Goal: Transaction & Acquisition: Purchase product/service

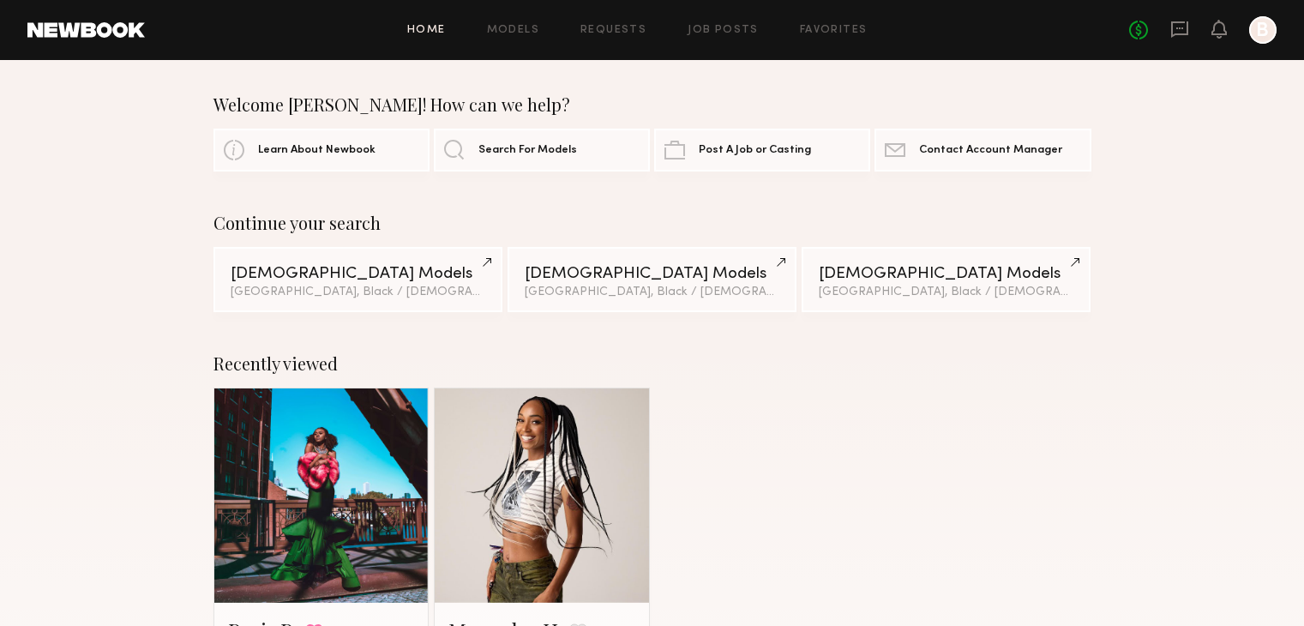
scroll to position [1457, 0]
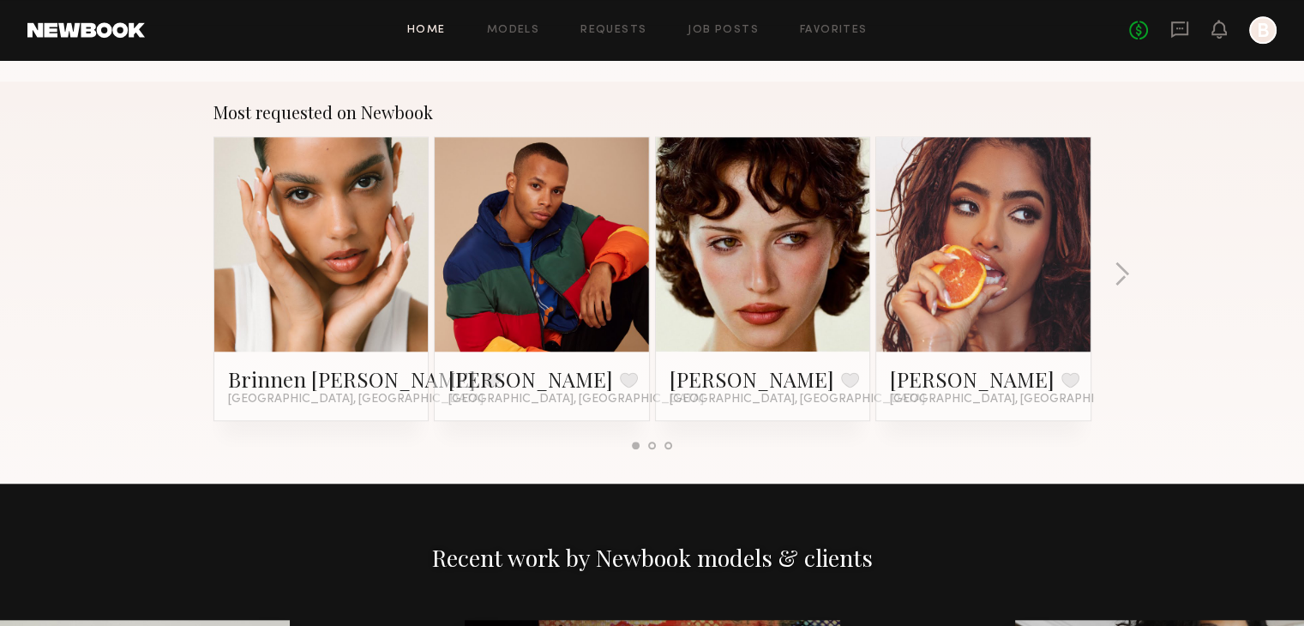
click at [1263, 27] on div at bounding box center [1262, 29] width 27 height 27
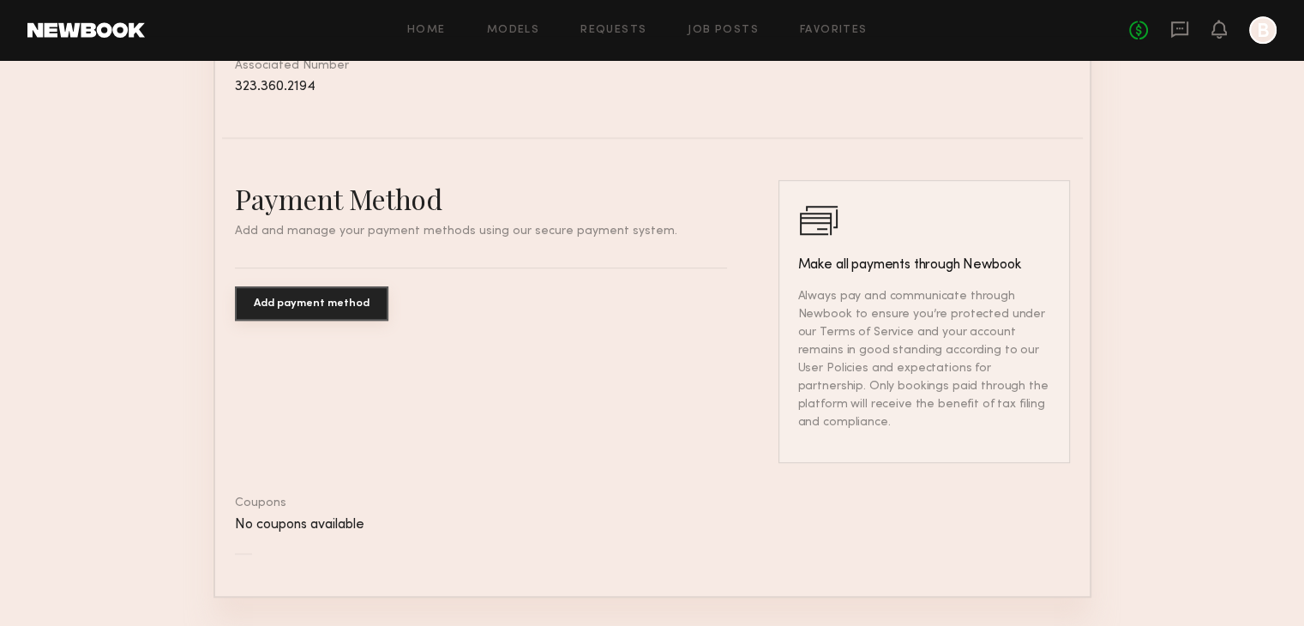
scroll to position [1028, 0]
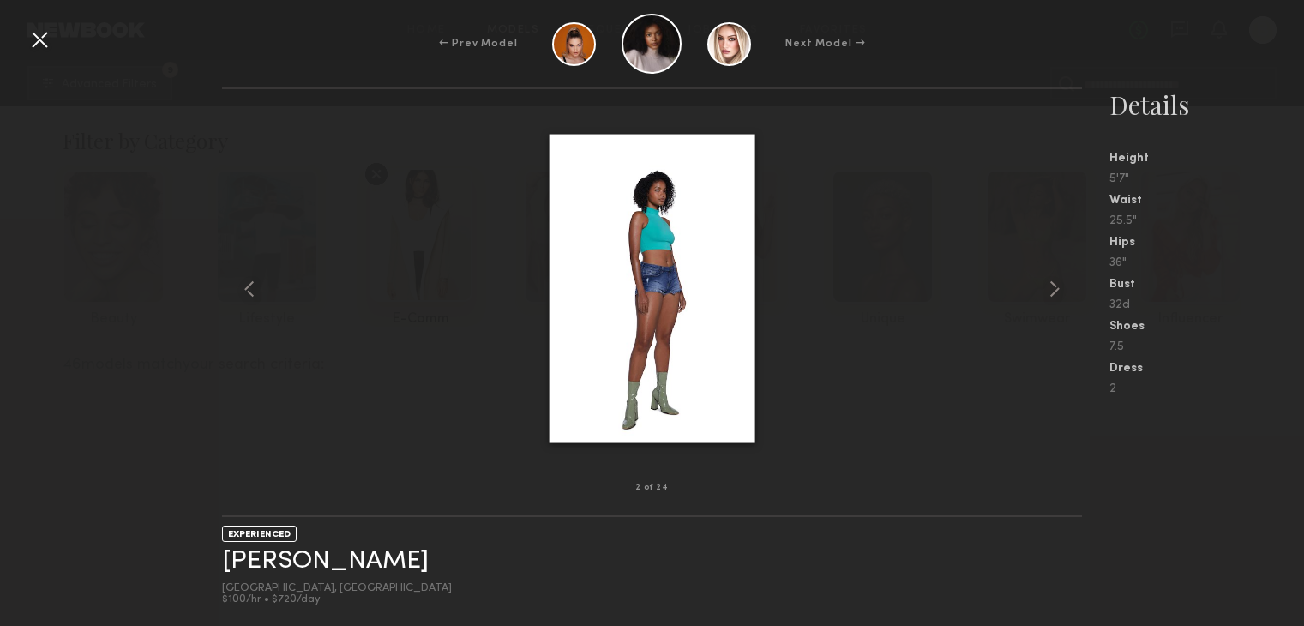
scroll to position [4714, 0]
click at [253, 290] on common-icon at bounding box center [249, 288] width 27 height 27
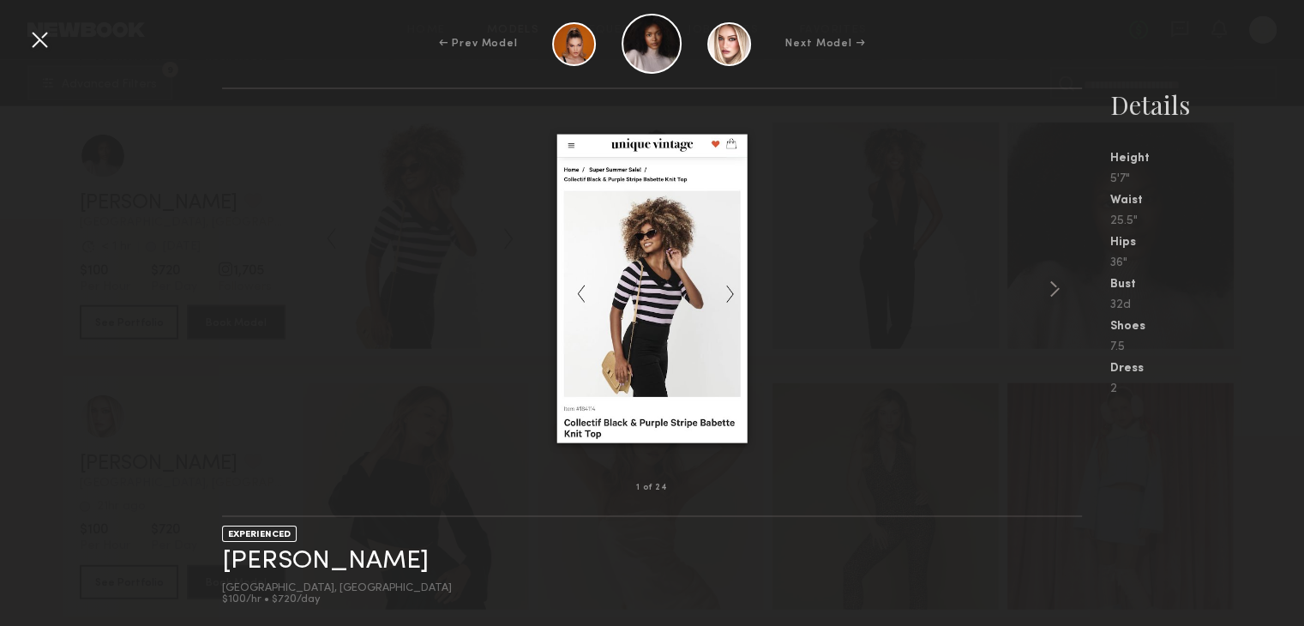
click at [252, 290] on div at bounding box center [652, 289] width 861 height 344
click at [1055, 284] on common-icon at bounding box center [1053, 288] width 27 height 27
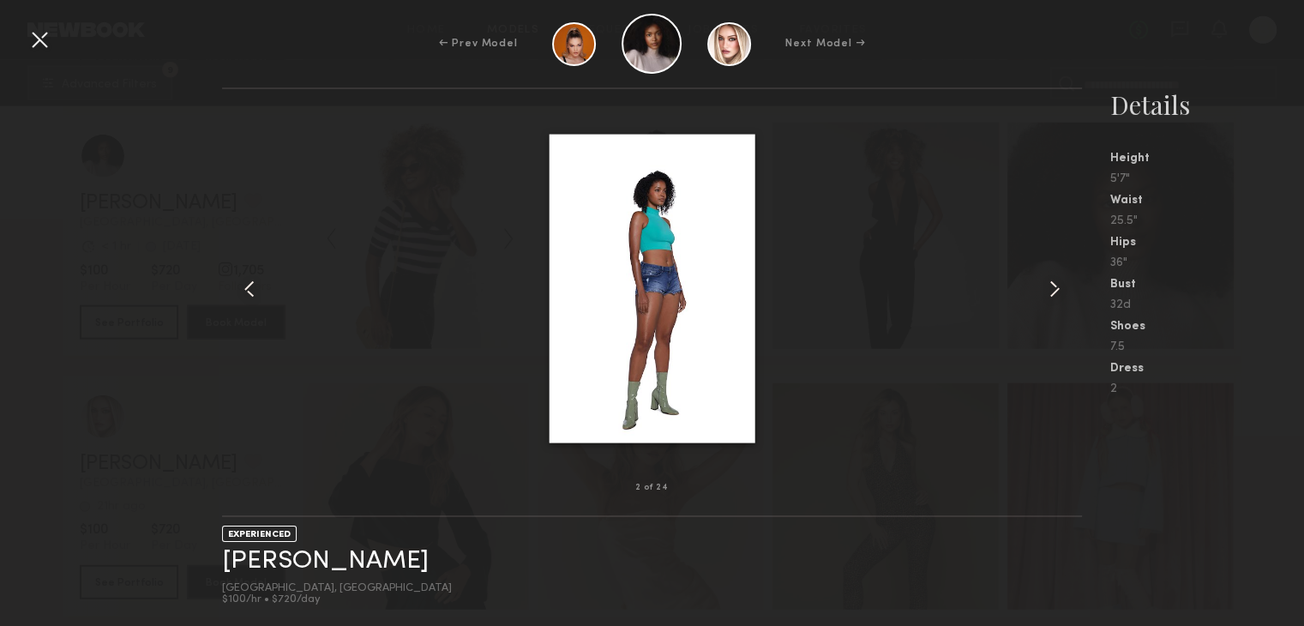
click at [1055, 284] on common-icon at bounding box center [1053, 288] width 27 height 27
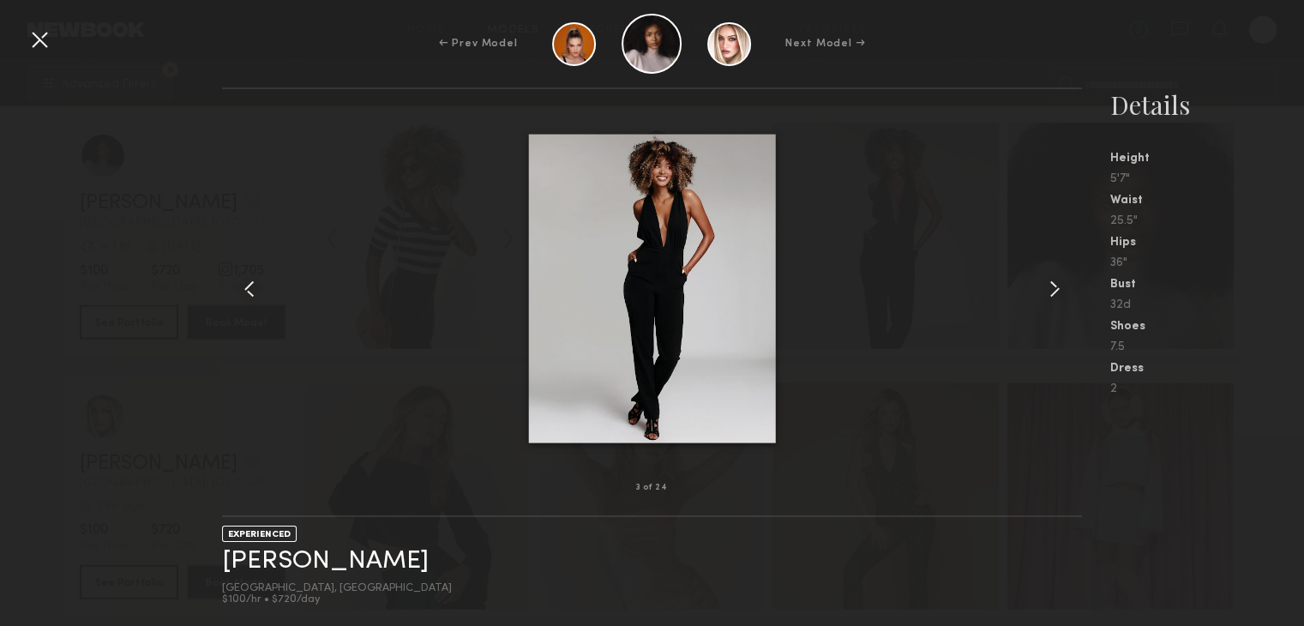
click at [1055, 284] on common-icon at bounding box center [1053, 288] width 27 height 27
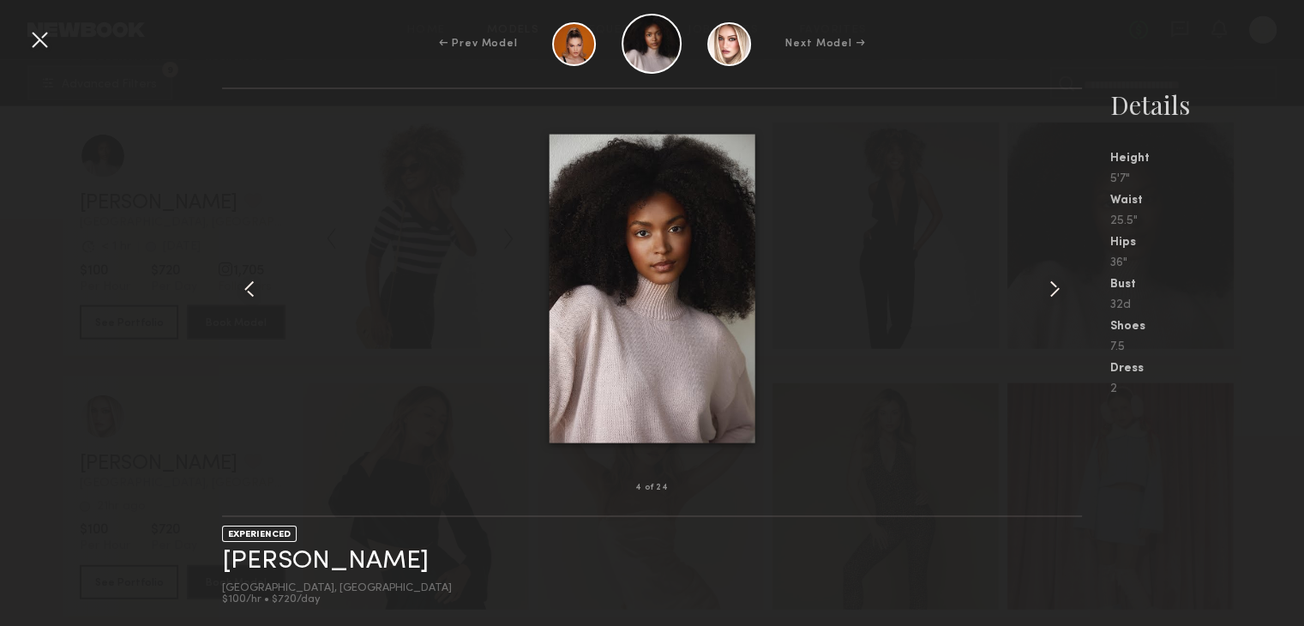
click at [1055, 284] on common-icon at bounding box center [1053, 288] width 27 height 27
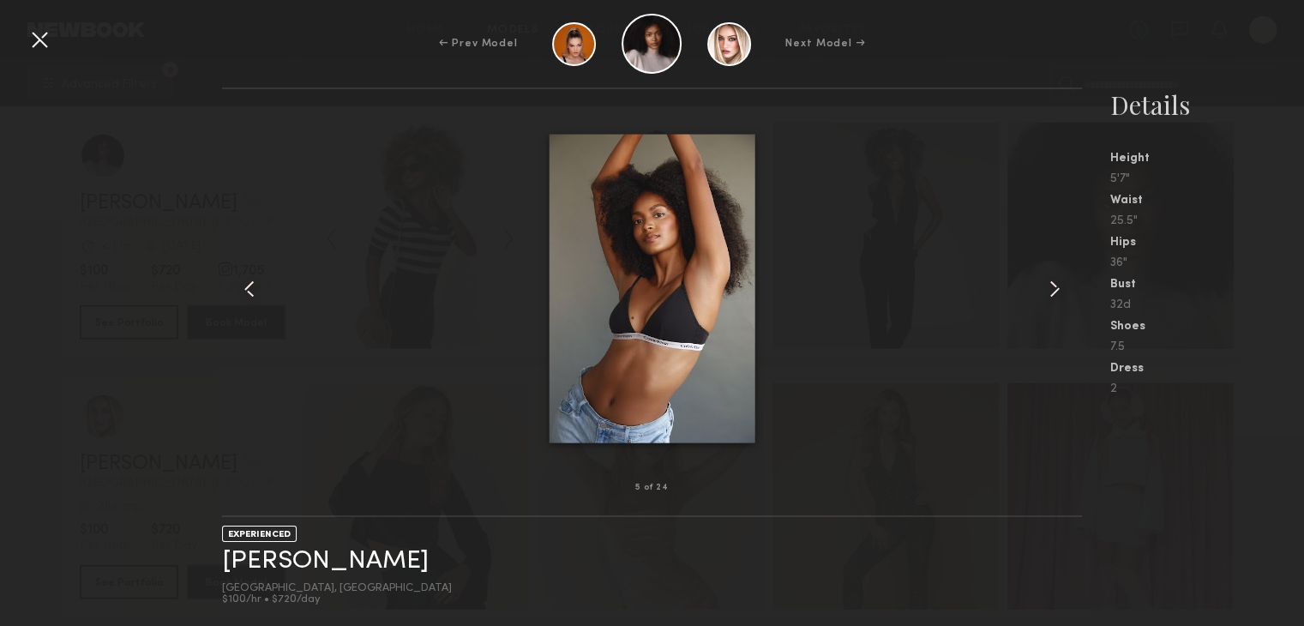
click at [1055, 292] on common-icon at bounding box center [1053, 288] width 27 height 27
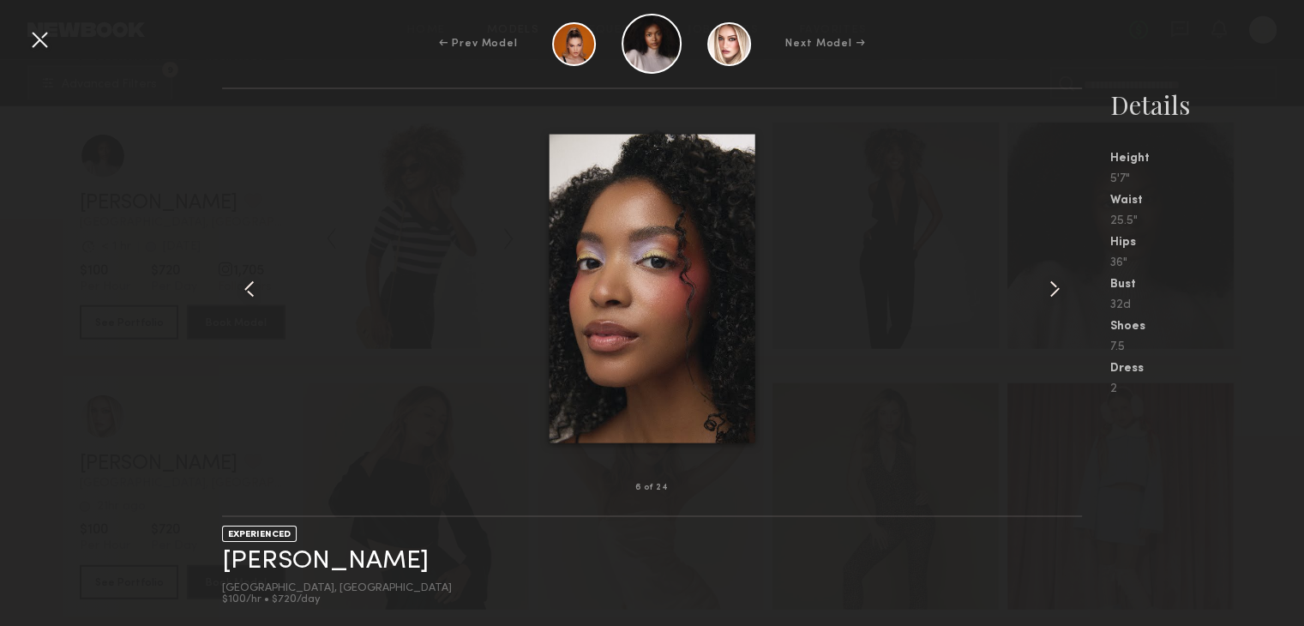
click at [1055, 292] on common-icon at bounding box center [1053, 288] width 27 height 27
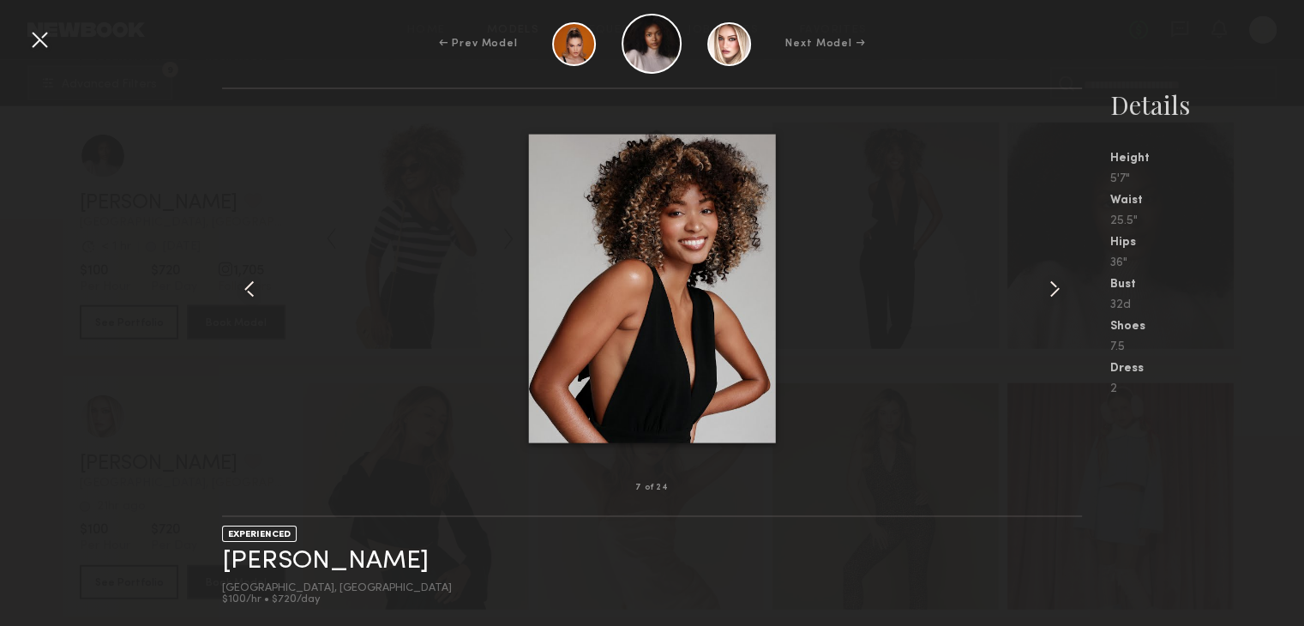
click at [1055, 292] on common-icon at bounding box center [1053, 288] width 27 height 27
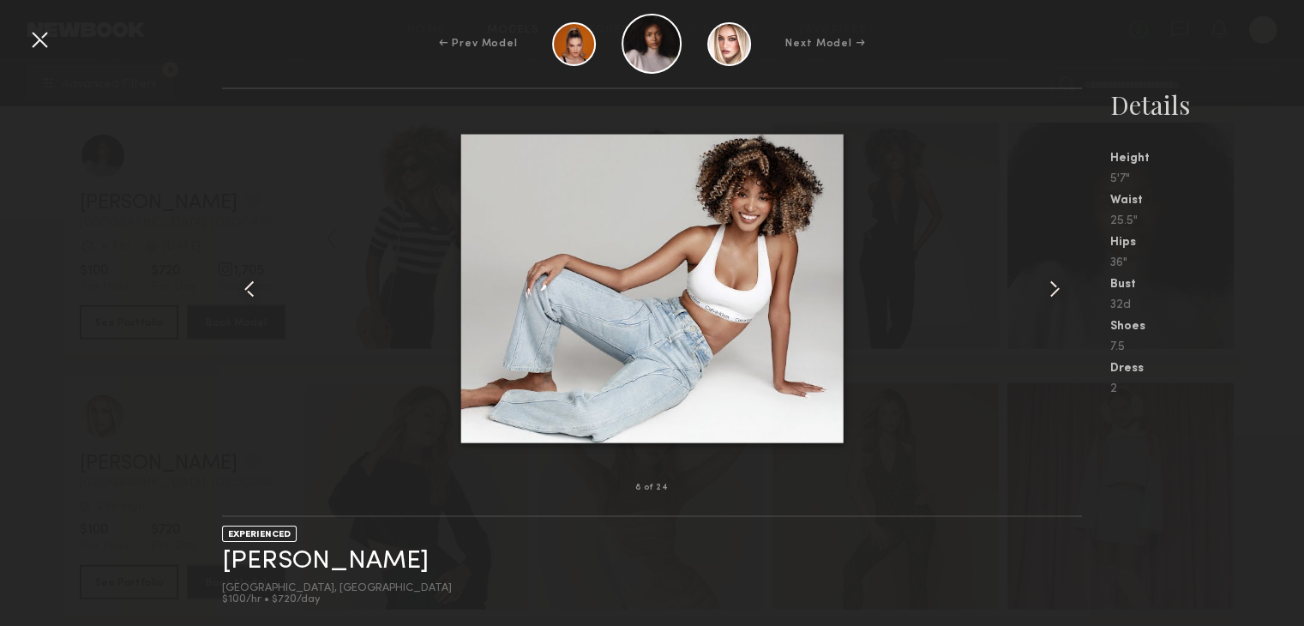
click at [963, 317] on div at bounding box center [652, 289] width 861 height 344
click at [38, 29] on div at bounding box center [39, 39] width 27 height 27
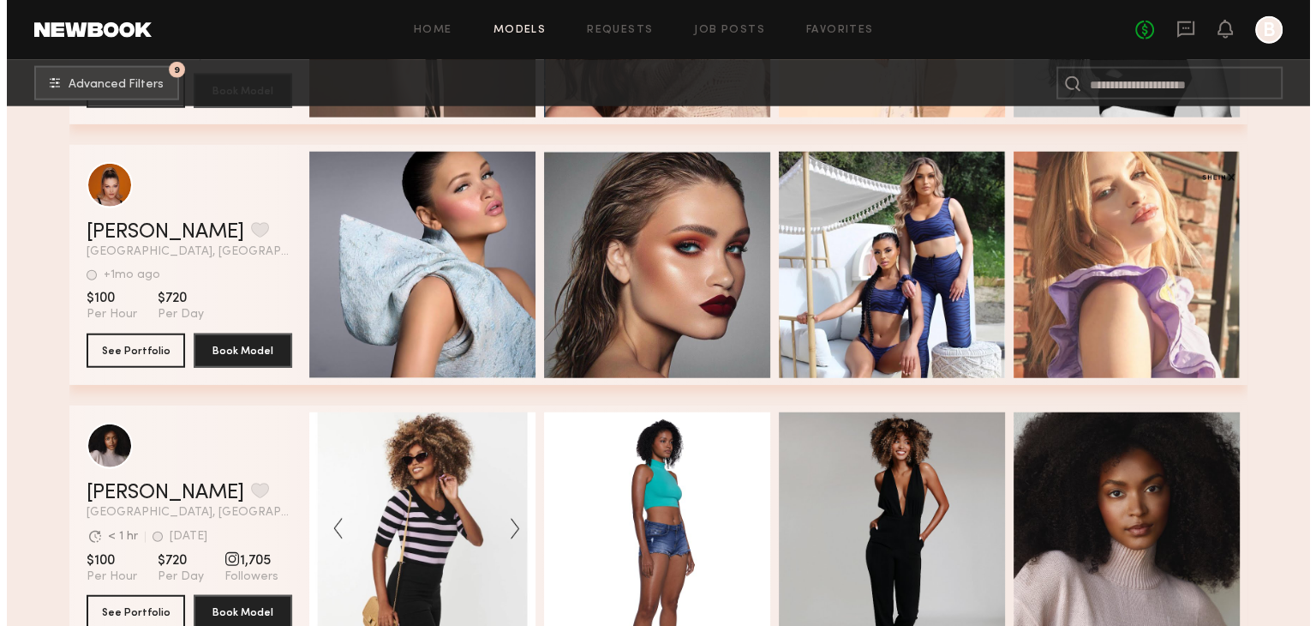
scroll to position [4371, 0]
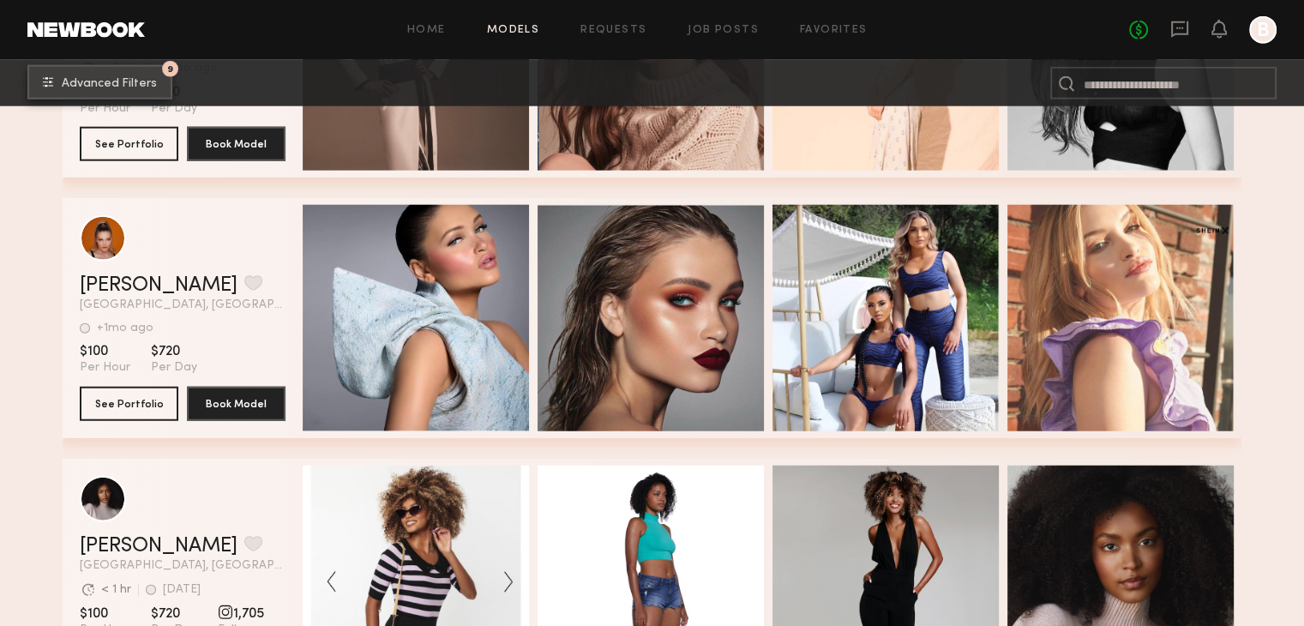
click at [141, 96] on button "9 Advanced Filters" at bounding box center [99, 82] width 145 height 34
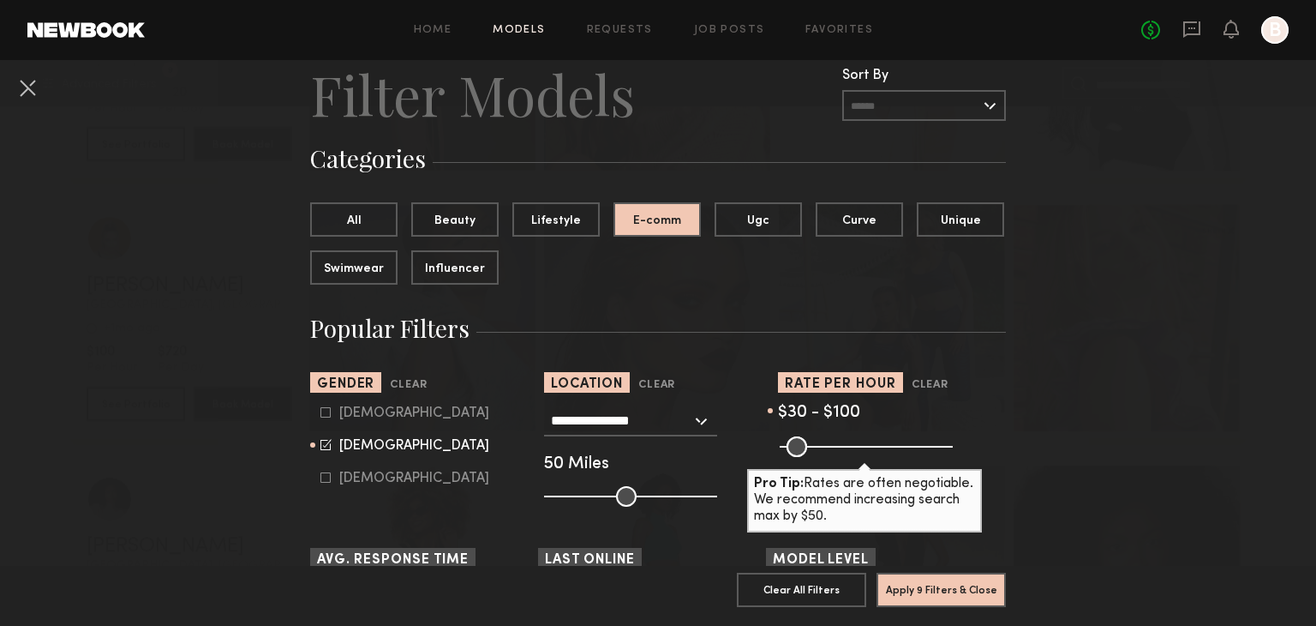
scroll to position [86, 0]
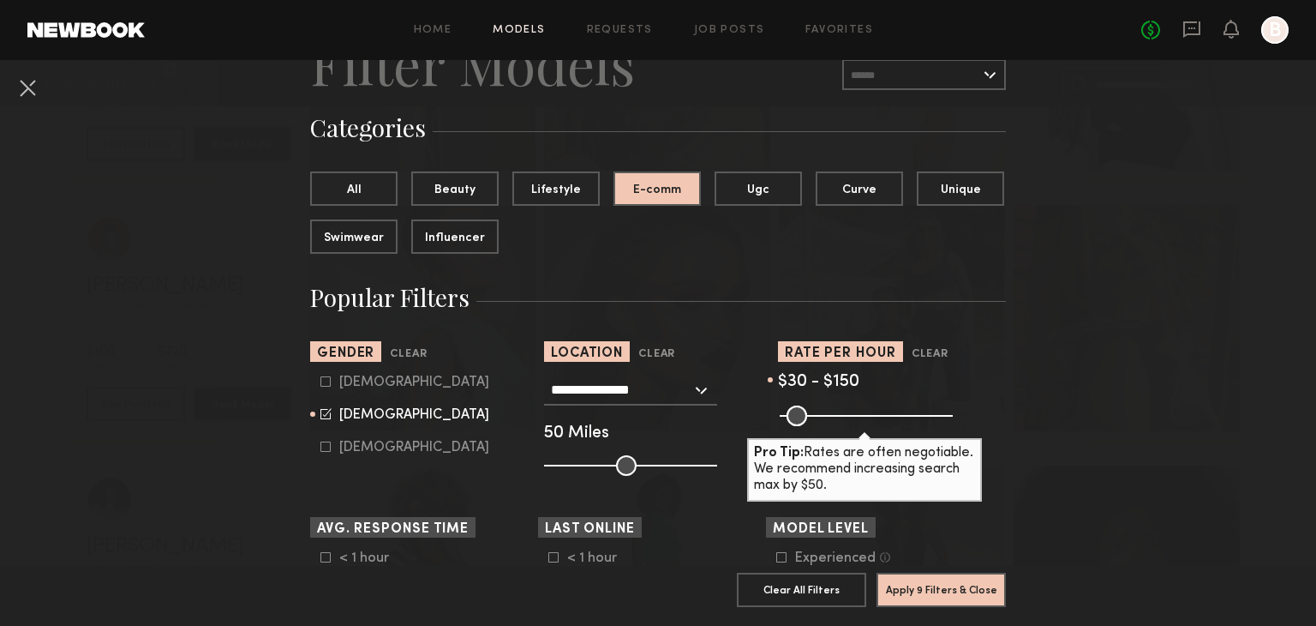
drag, startPoint x: 806, startPoint y: 411, endPoint x: 823, endPoint y: 414, distance: 17.3
type input "***"
click at [823, 414] on input "range" at bounding box center [866, 415] width 173 height 21
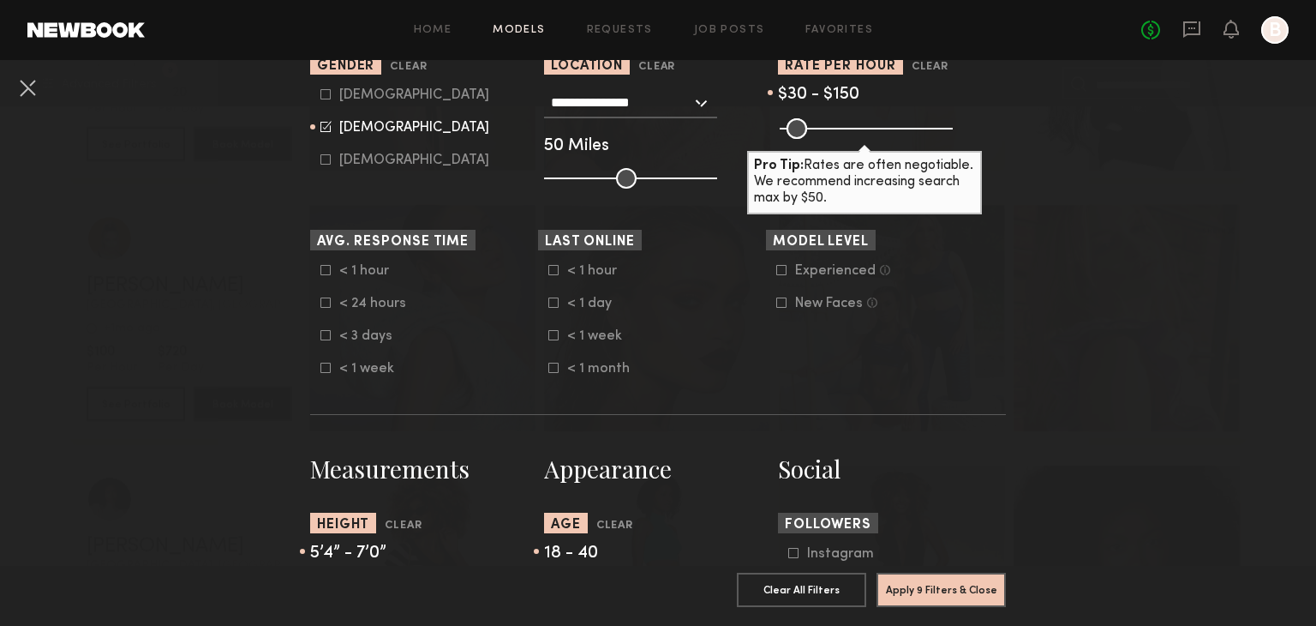
scroll to position [514, 0]
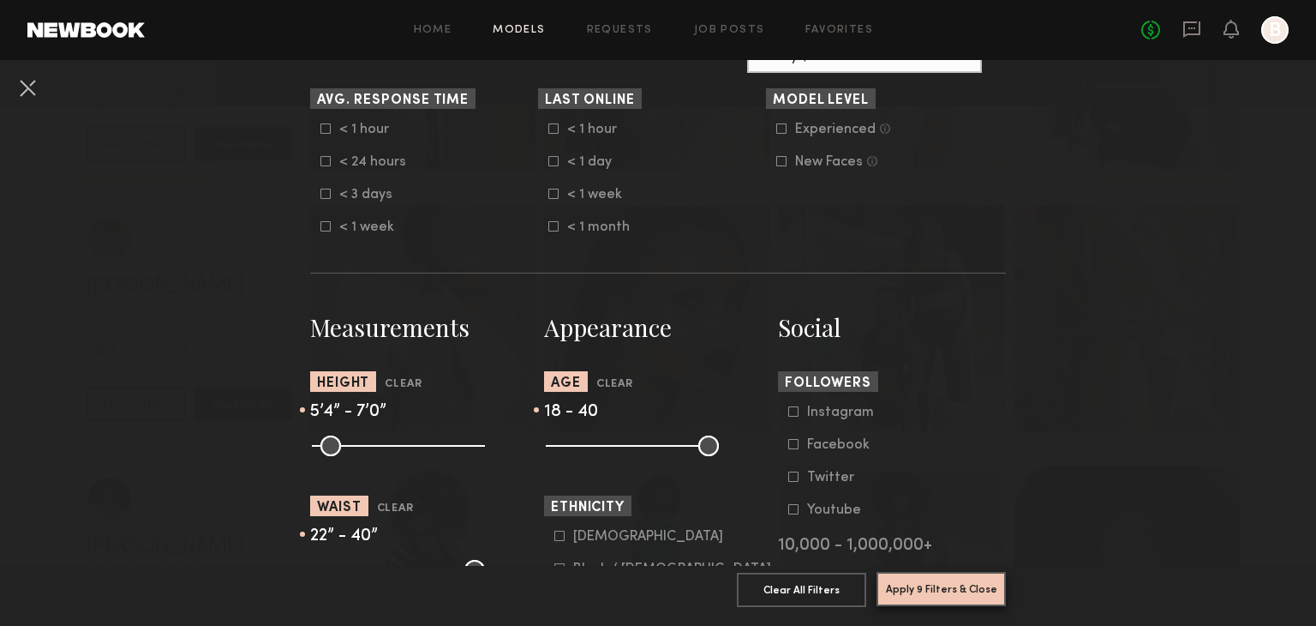
click at [921, 580] on button "Apply 9 Filters & Close" at bounding box center [941, 589] width 129 height 34
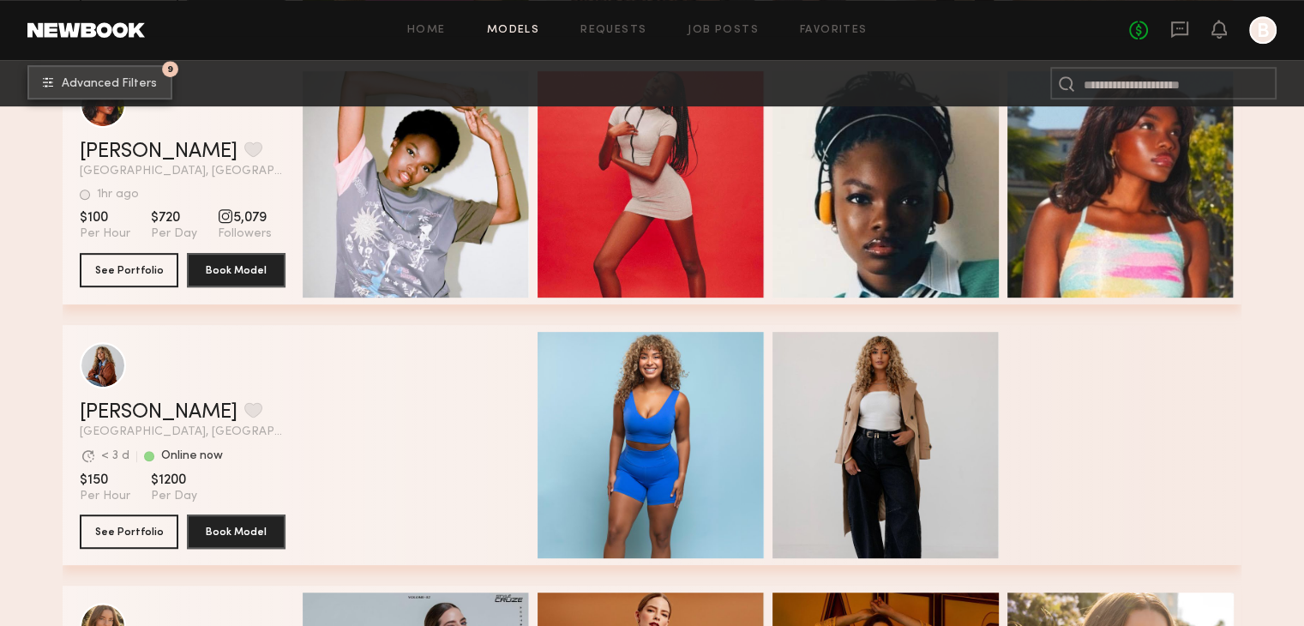
scroll to position [943, 0]
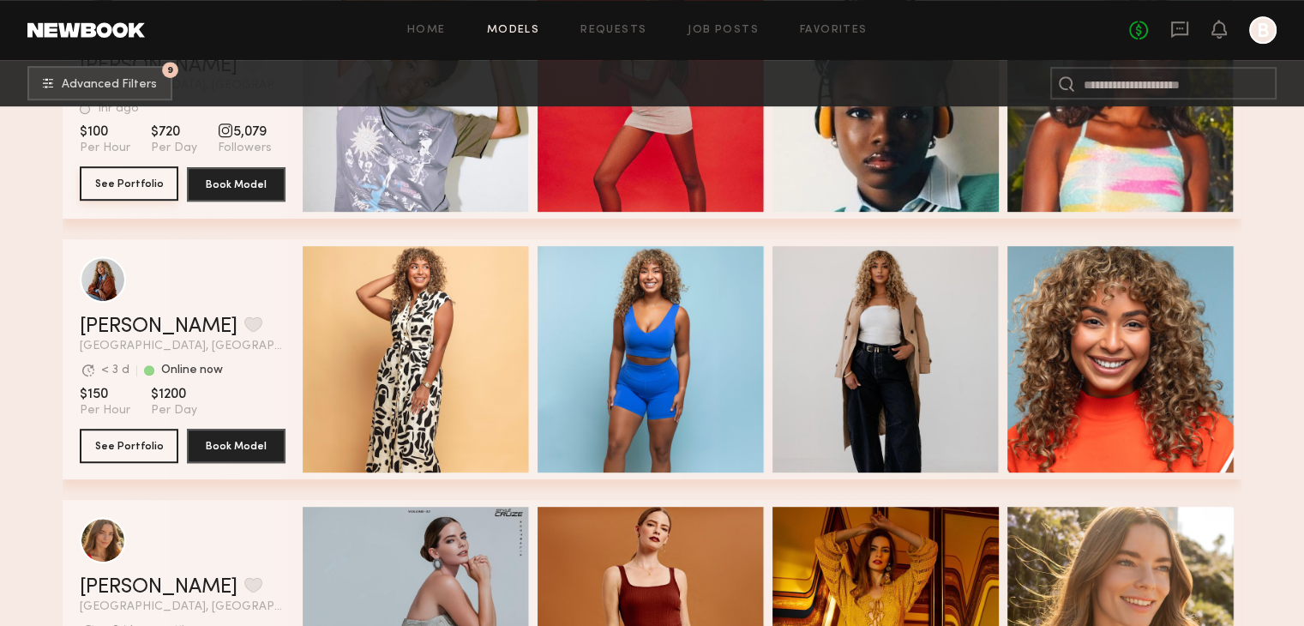
click at [135, 192] on button "See Portfolio" at bounding box center [129, 183] width 99 height 34
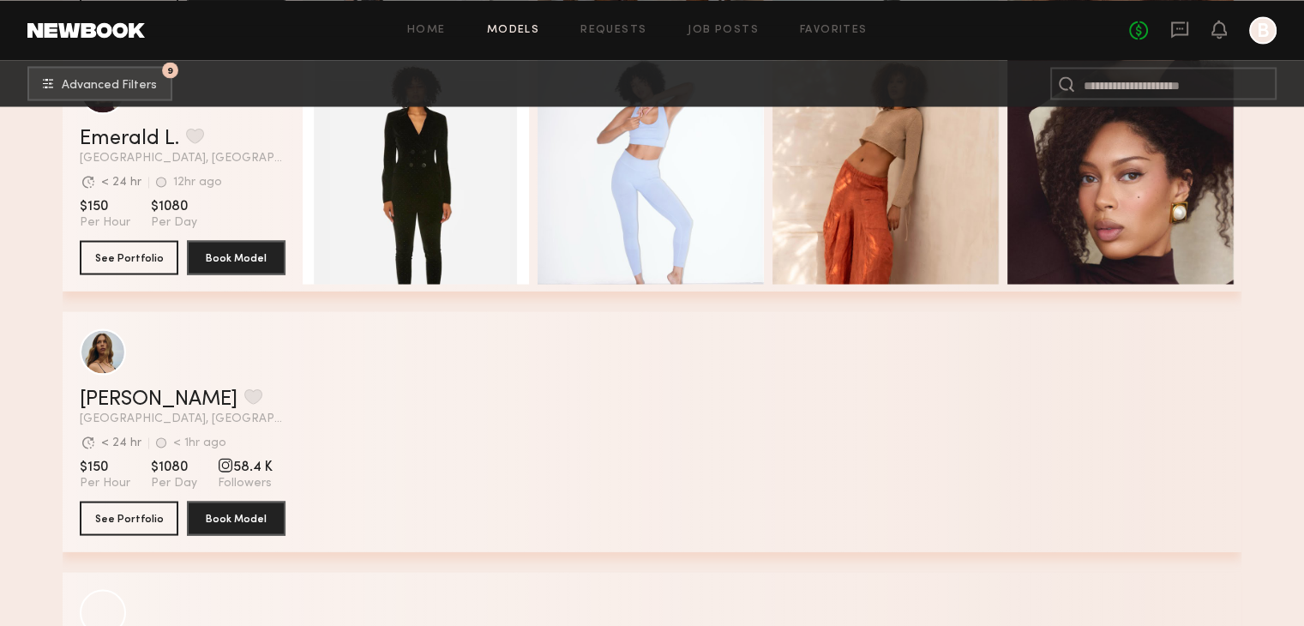
scroll to position [3295, 0]
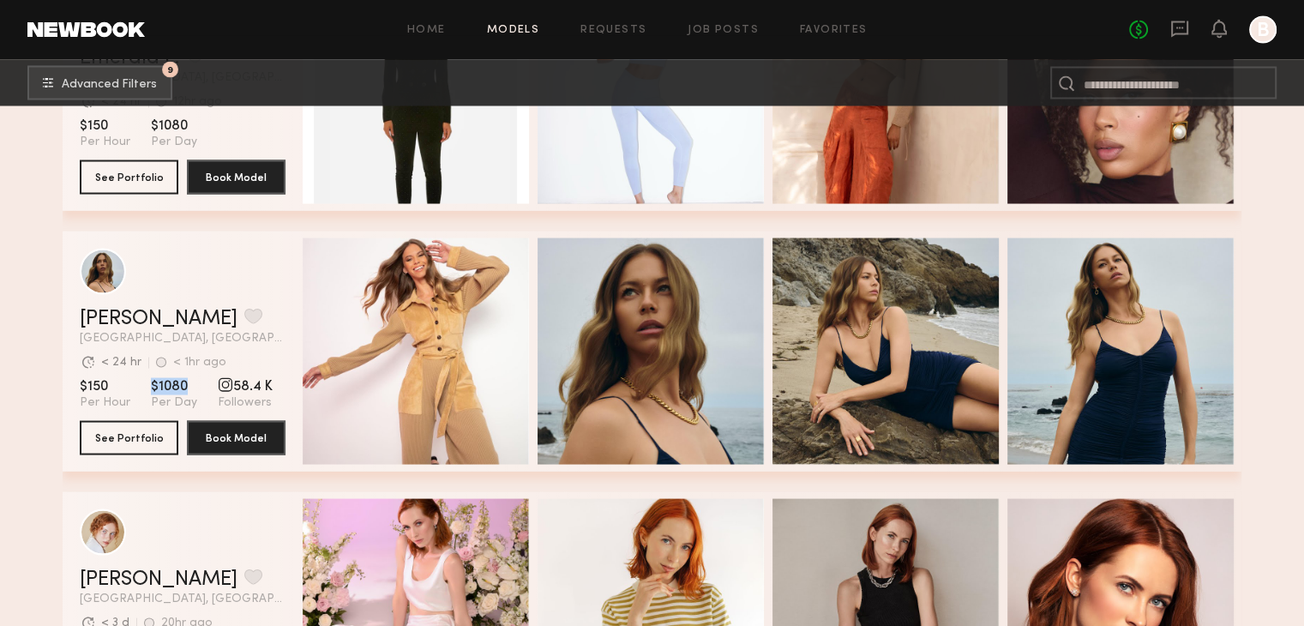
drag, startPoint x: 147, startPoint y: 390, endPoint x: 192, endPoint y: 390, distance: 45.4
click at [192, 390] on section "$150 Per Hour $1080 Per Day 58.4 K Followers" at bounding box center [183, 394] width 206 height 33
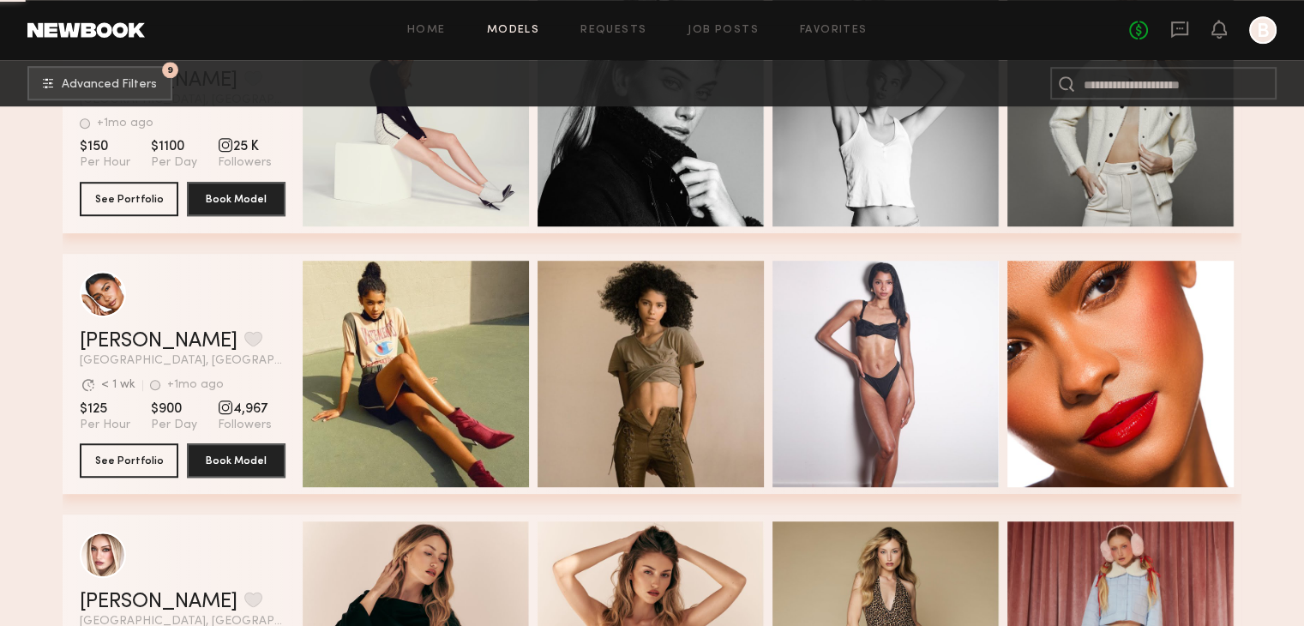
scroll to position [20900, 0]
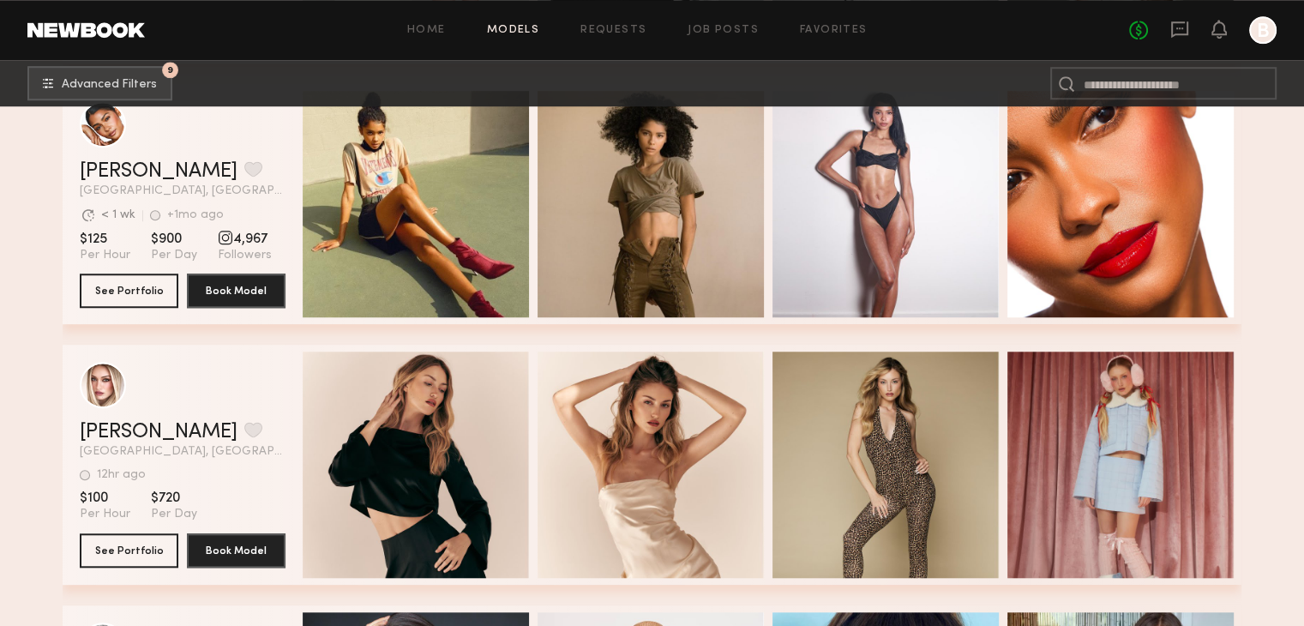
drag, startPoint x: 730, startPoint y: 665, endPoint x: 986, endPoint y: 663, distance: 255.4
drag, startPoint x: 986, startPoint y: 663, endPoint x: 29, endPoint y: 241, distance: 1045.3
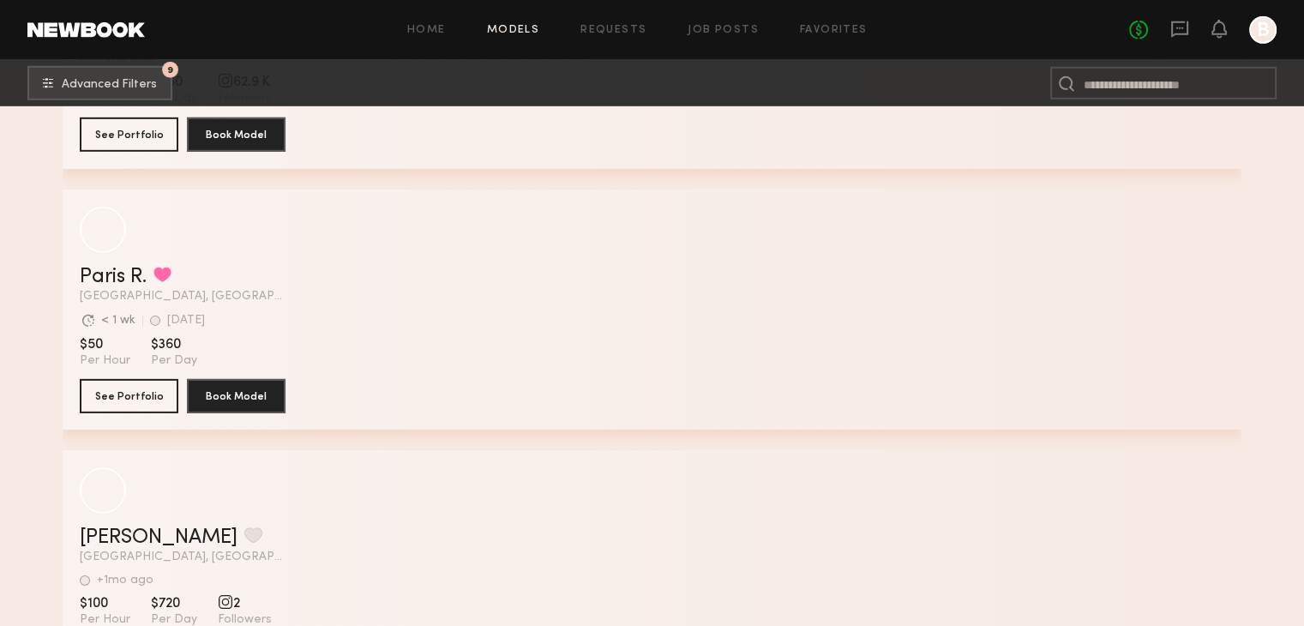
scroll to position [31480, 0]
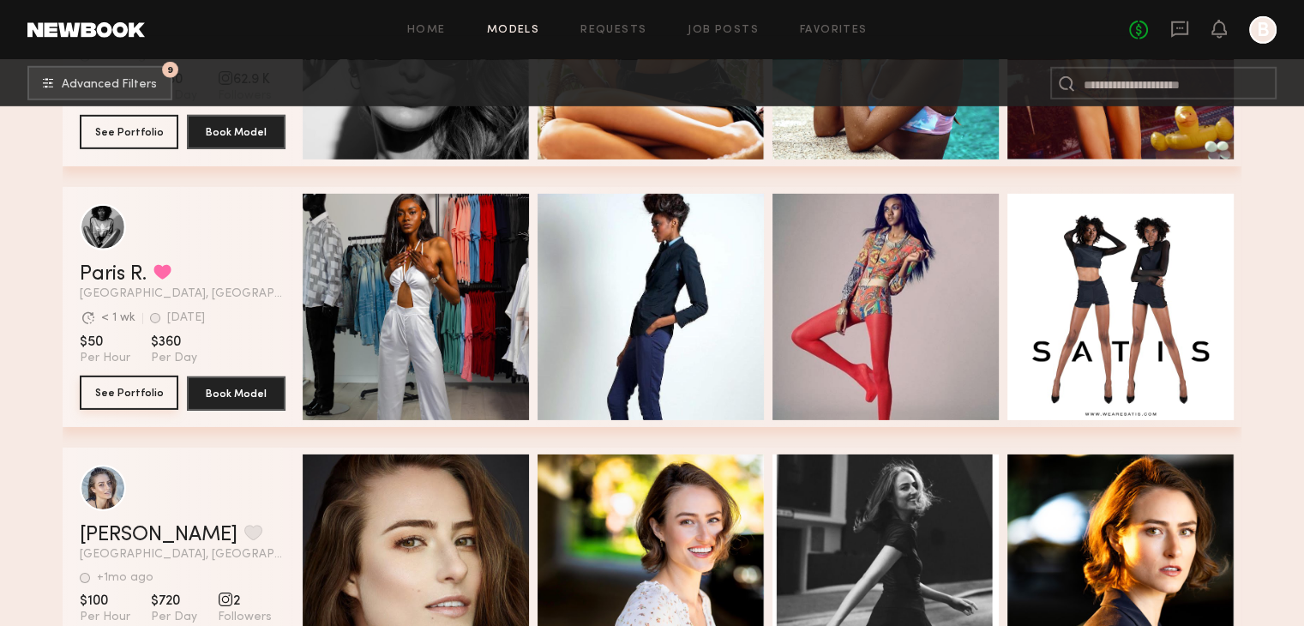
click at [111, 405] on button "See Portfolio" at bounding box center [129, 392] width 99 height 34
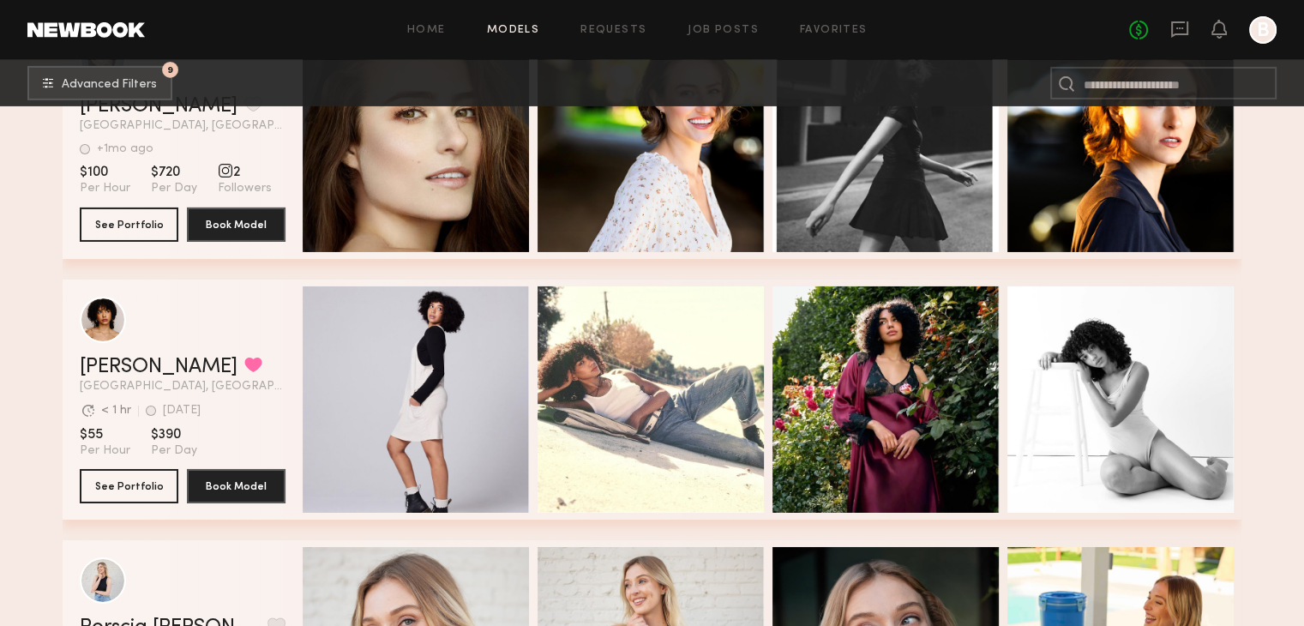
scroll to position [31994, 0]
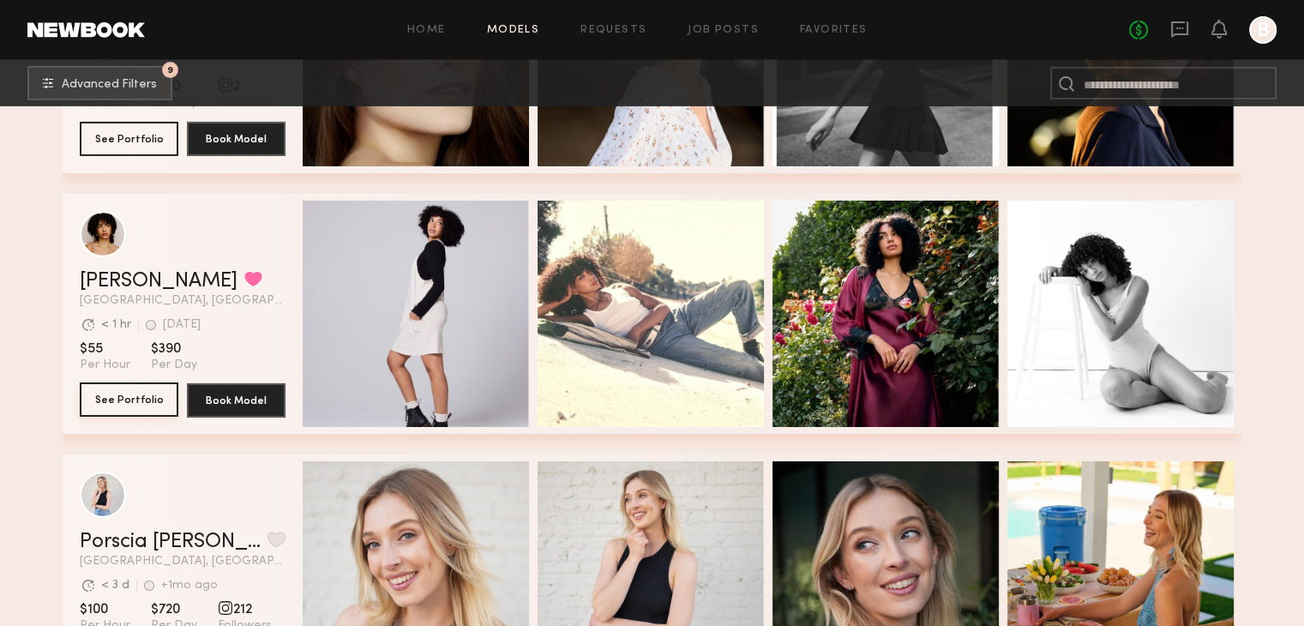
click at [96, 400] on button "See Portfolio" at bounding box center [129, 399] width 99 height 34
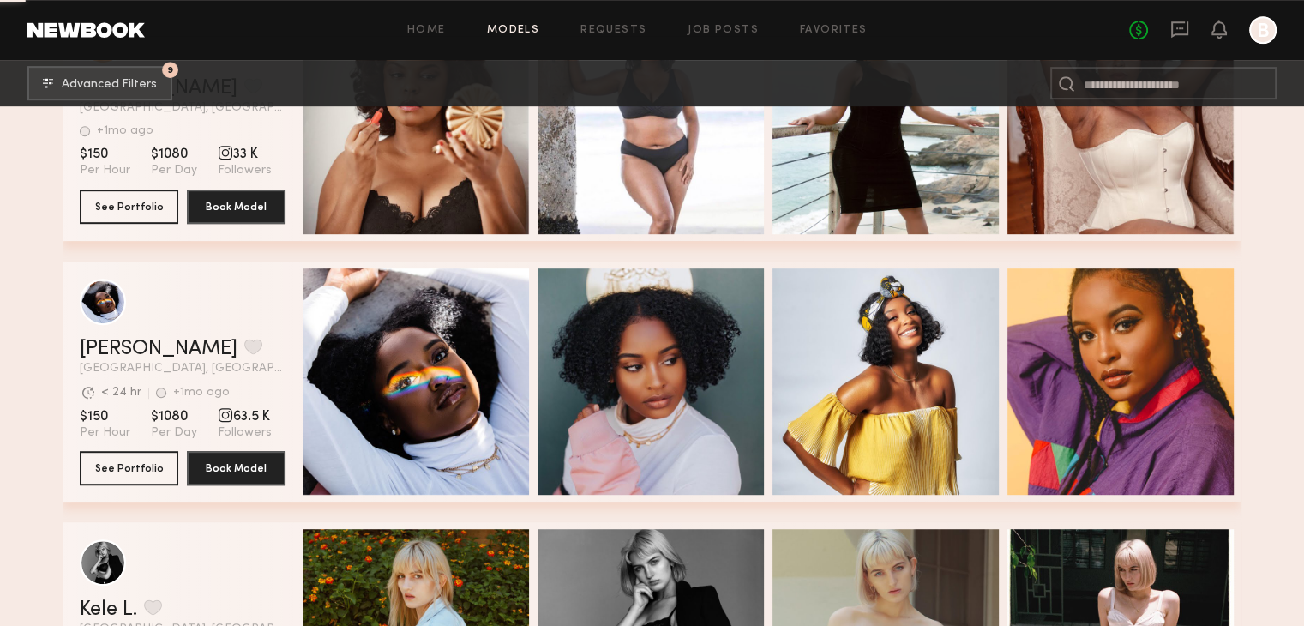
scroll to position [33622, 0]
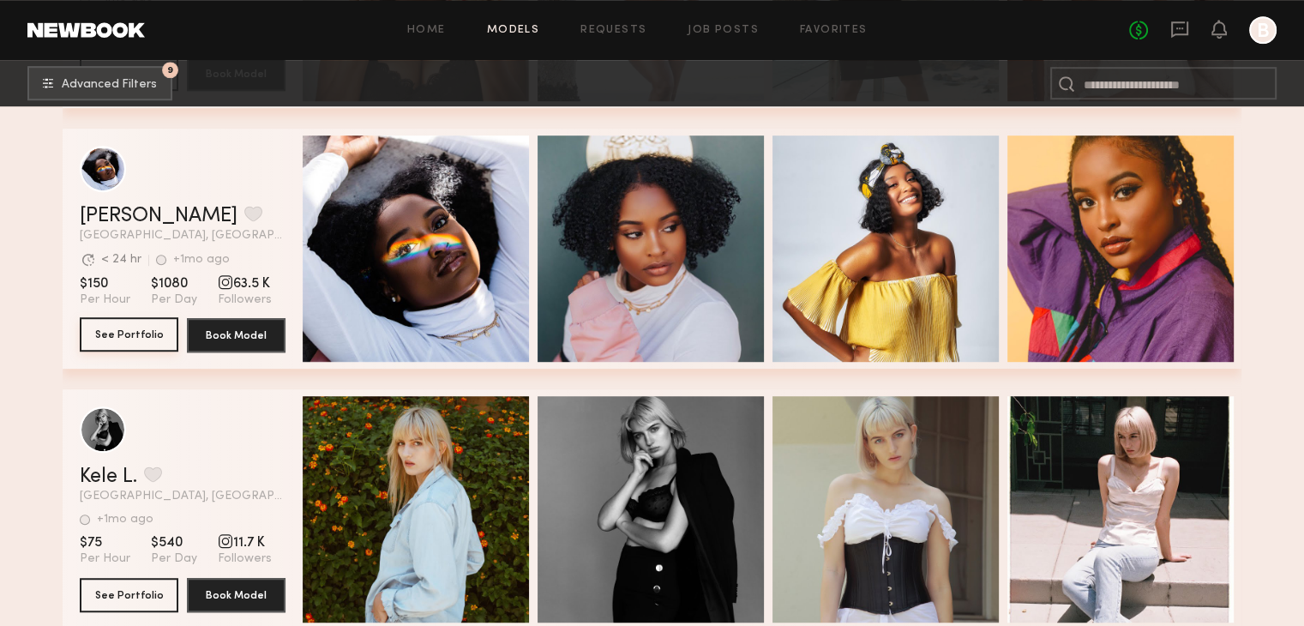
click at [150, 344] on button "See Portfolio" at bounding box center [129, 334] width 99 height 34
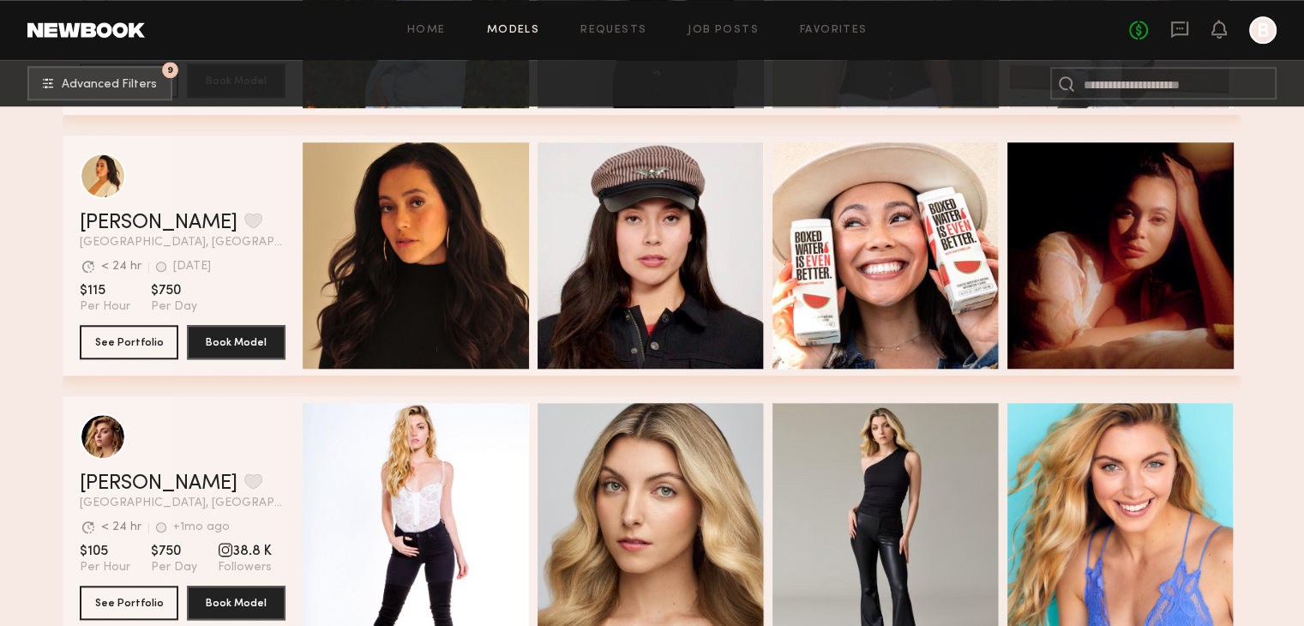
scroll to position [34480, 0]
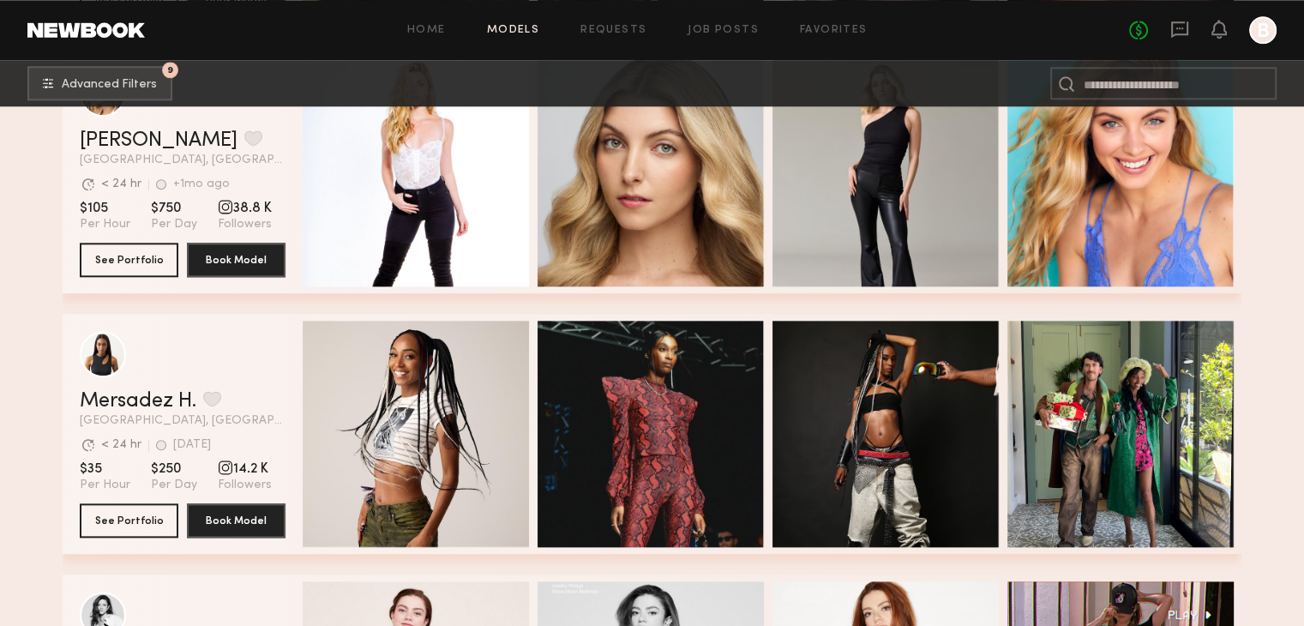
click at [231, 369] on div "grid" at bounding box center [183, 354] width 206 height 46
click at [126, 524] on button "See Portfolio" at bounding box center [129, 519] width 99 height 34
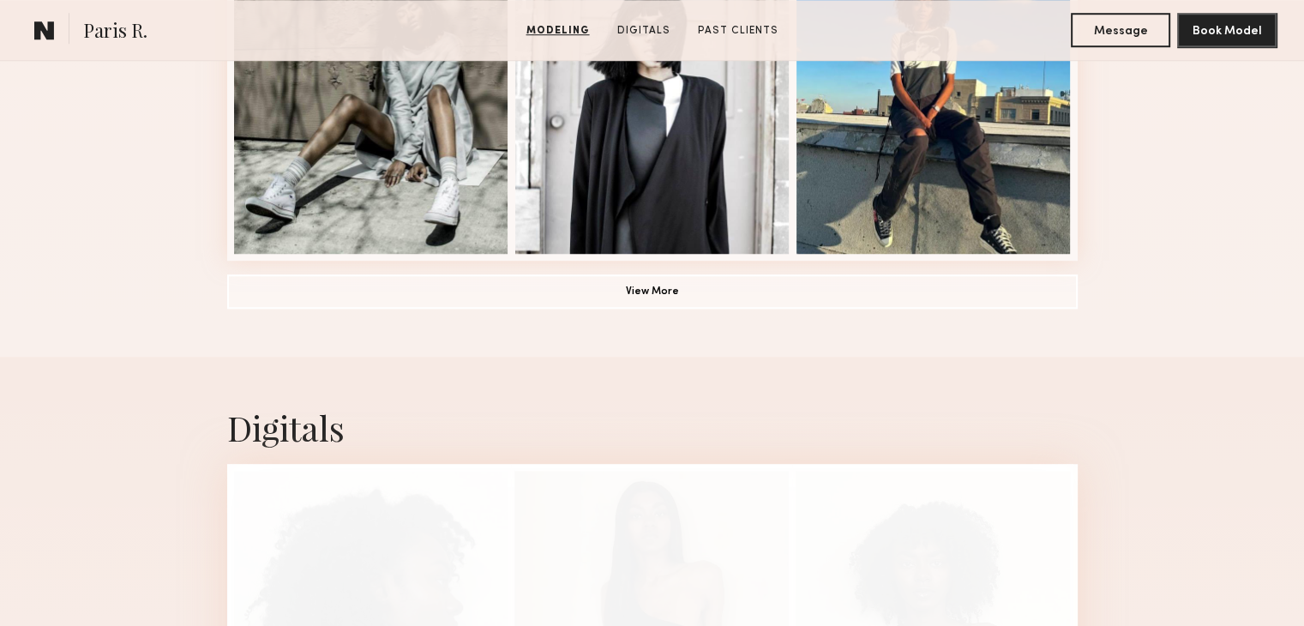
scroll to position [1371, 0]
click at [739, 303] on button "View More" at bounding box center [652, 290] width 850 height 34
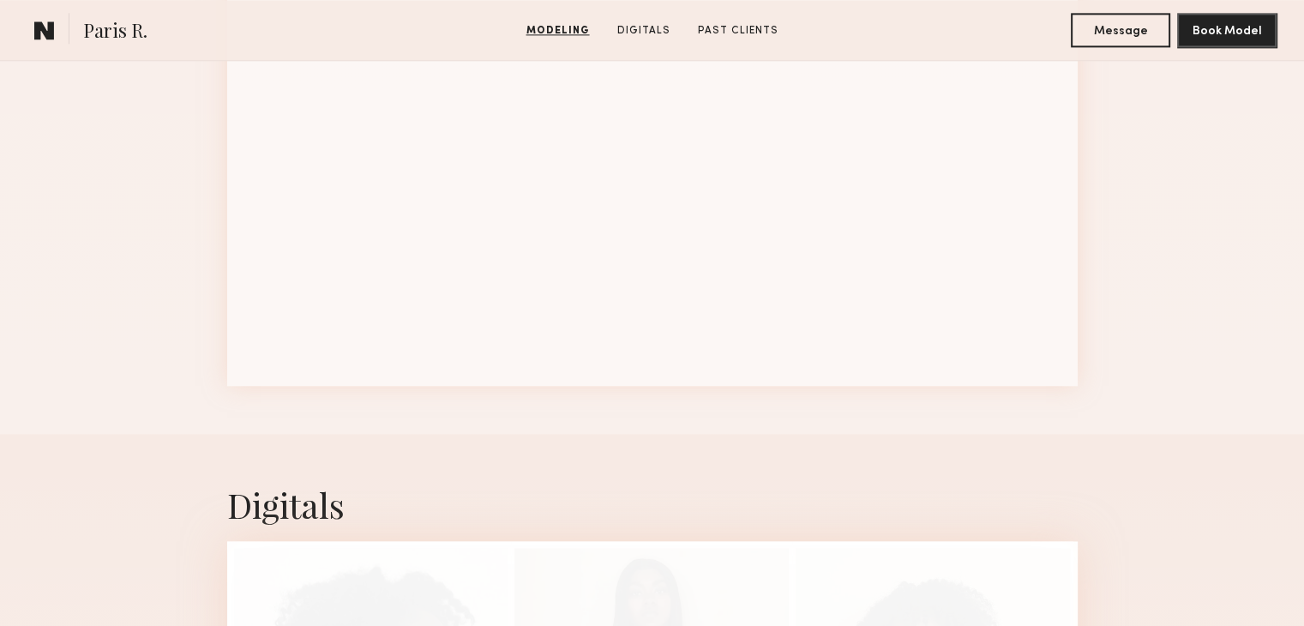
scroll to position [2400, 0]
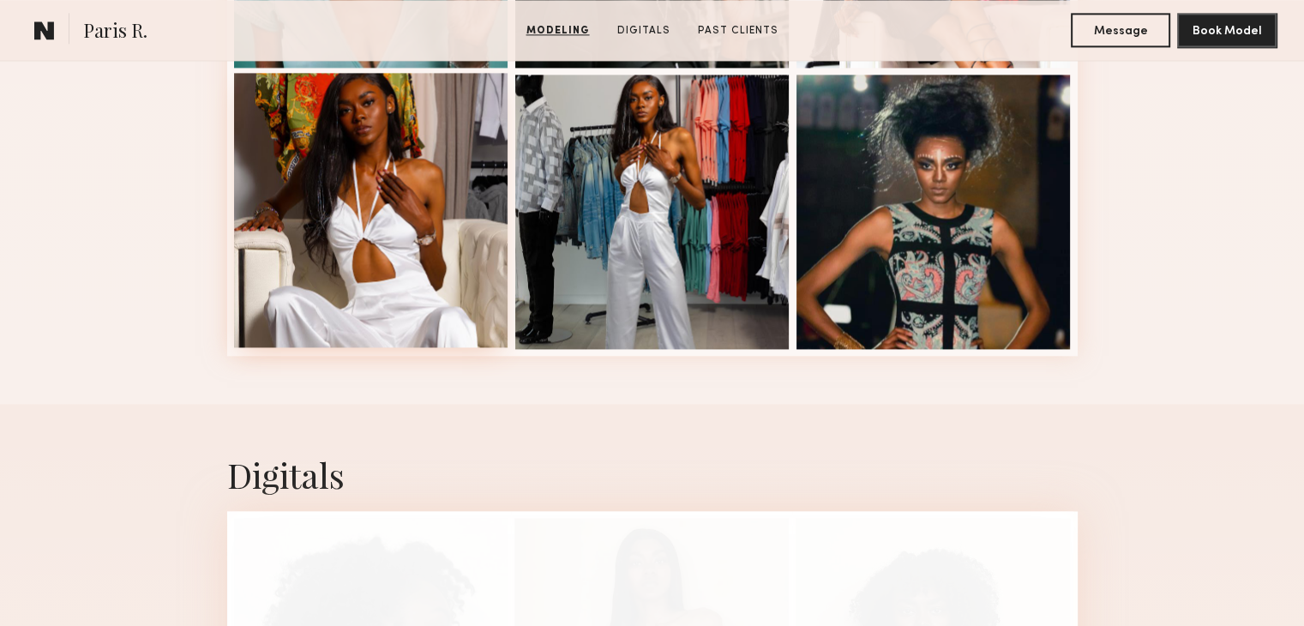
click at [386, 237] on div at bounding box center [371, 210] width 274 height 274
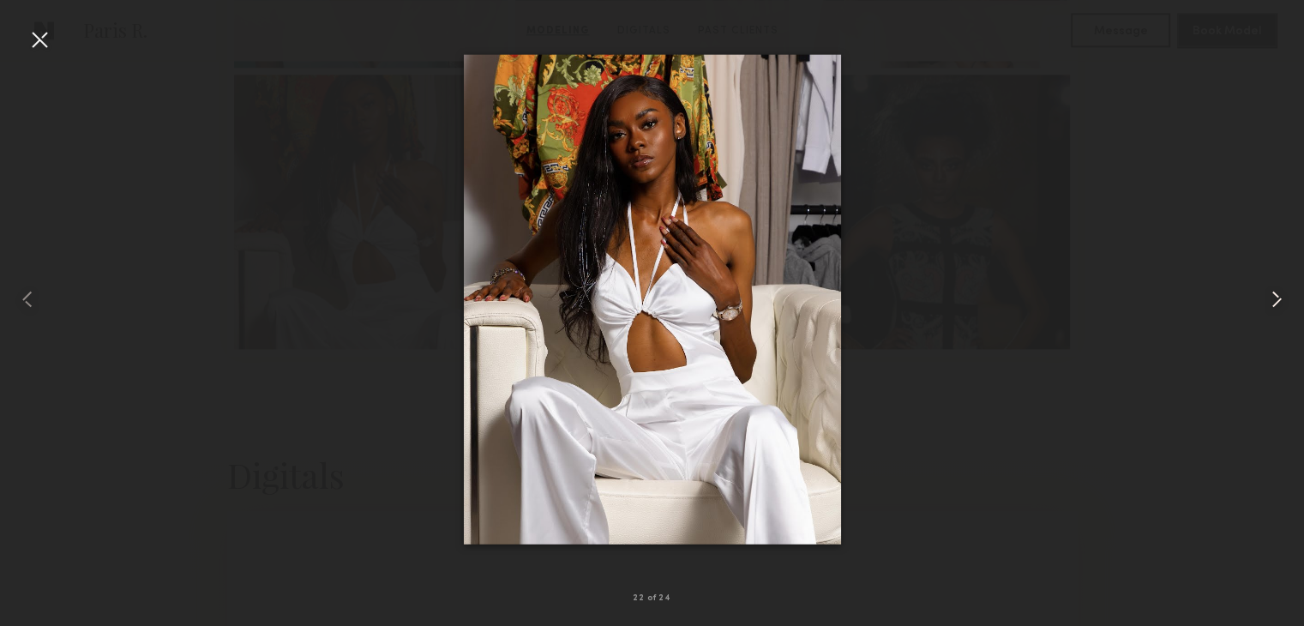
click at [1271, 296] on common-icon at bounding box center [1275, 298] width 27 height 27
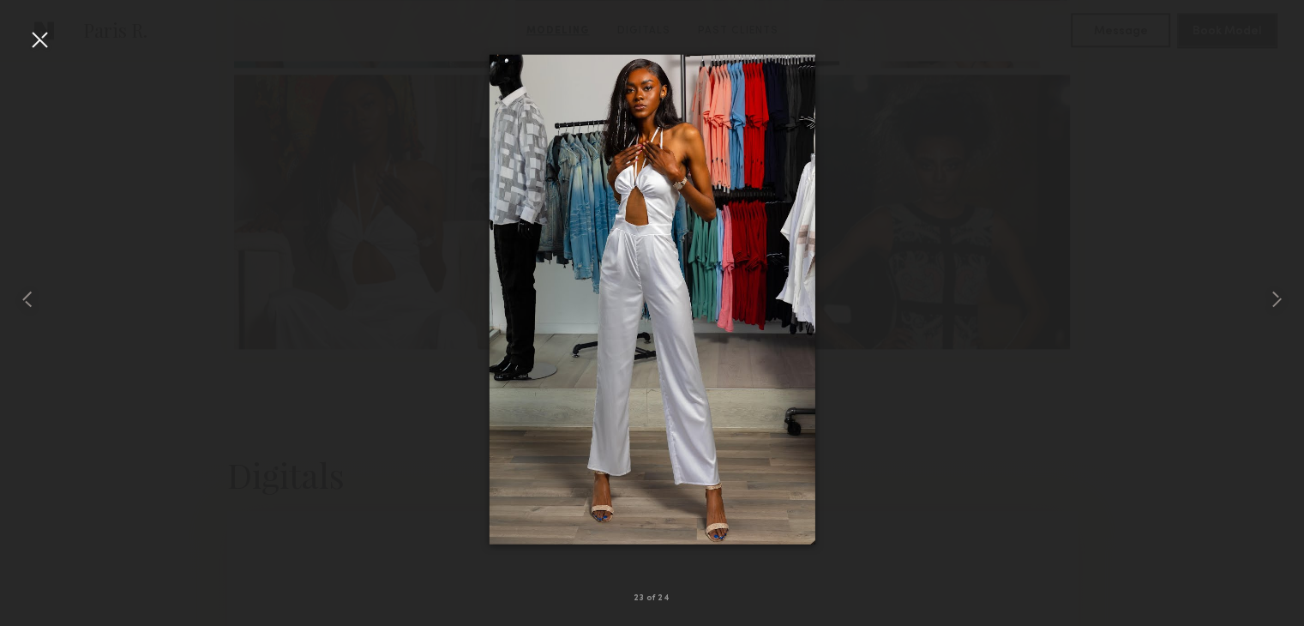
click at [45, 39] on div at bounding box center [39, 39] width 27 height 27
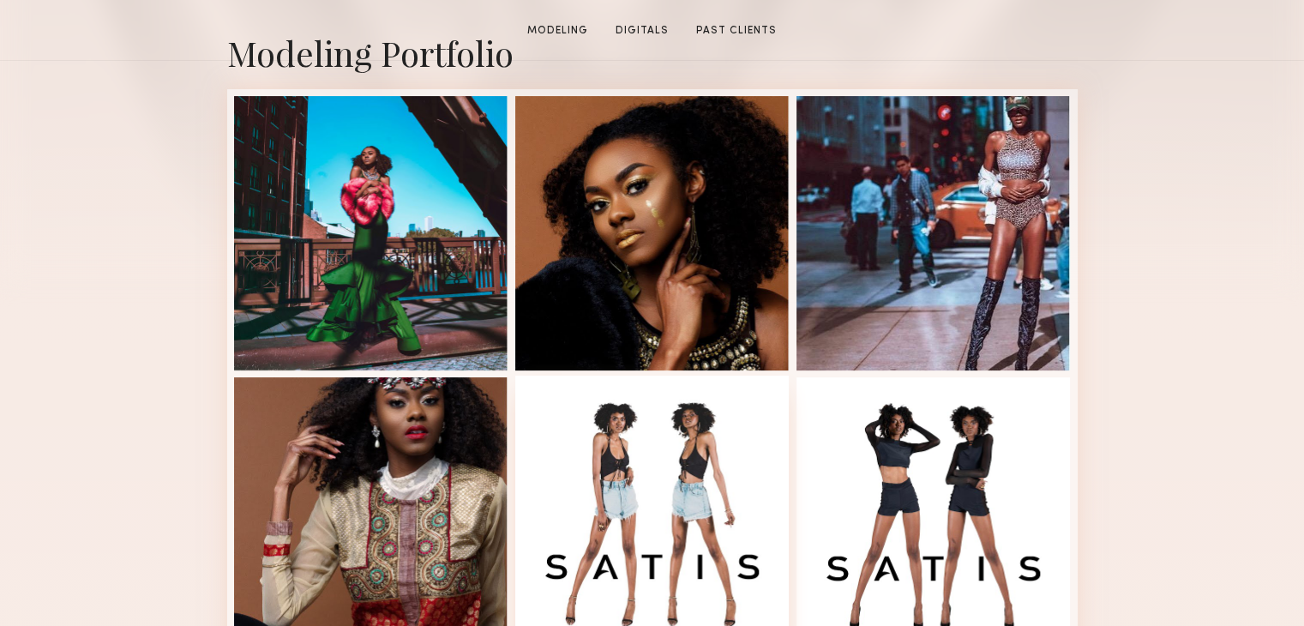
scroll to position [686, 0]
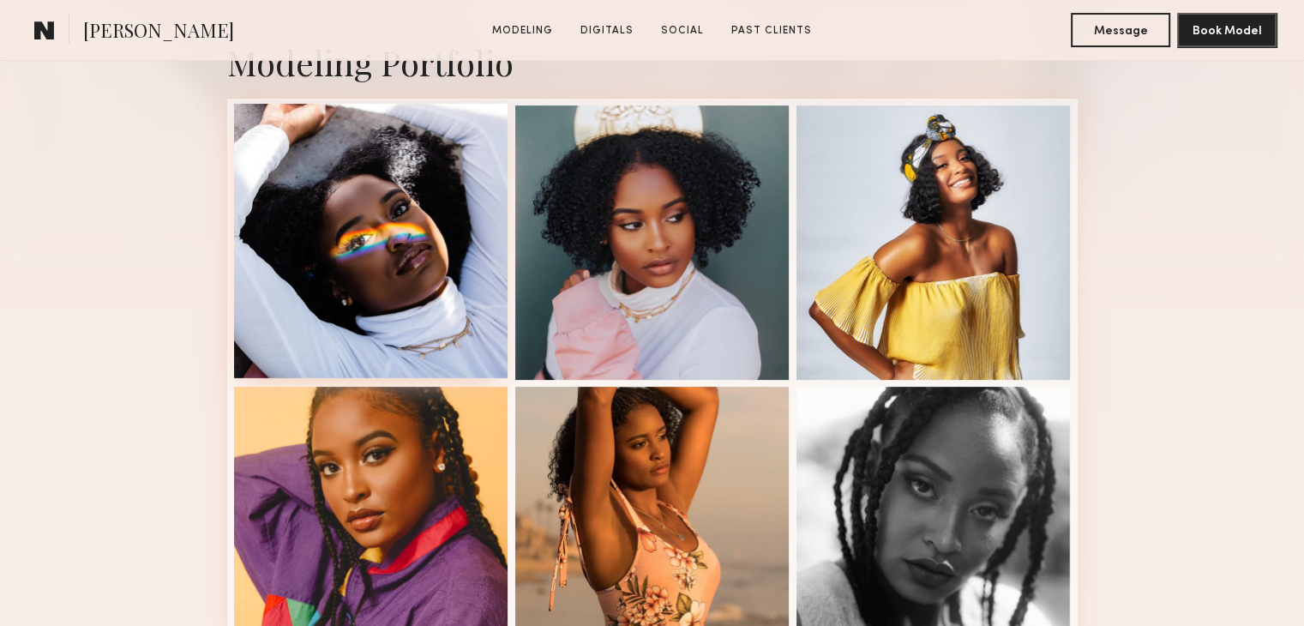
scroll to position [686, 0]
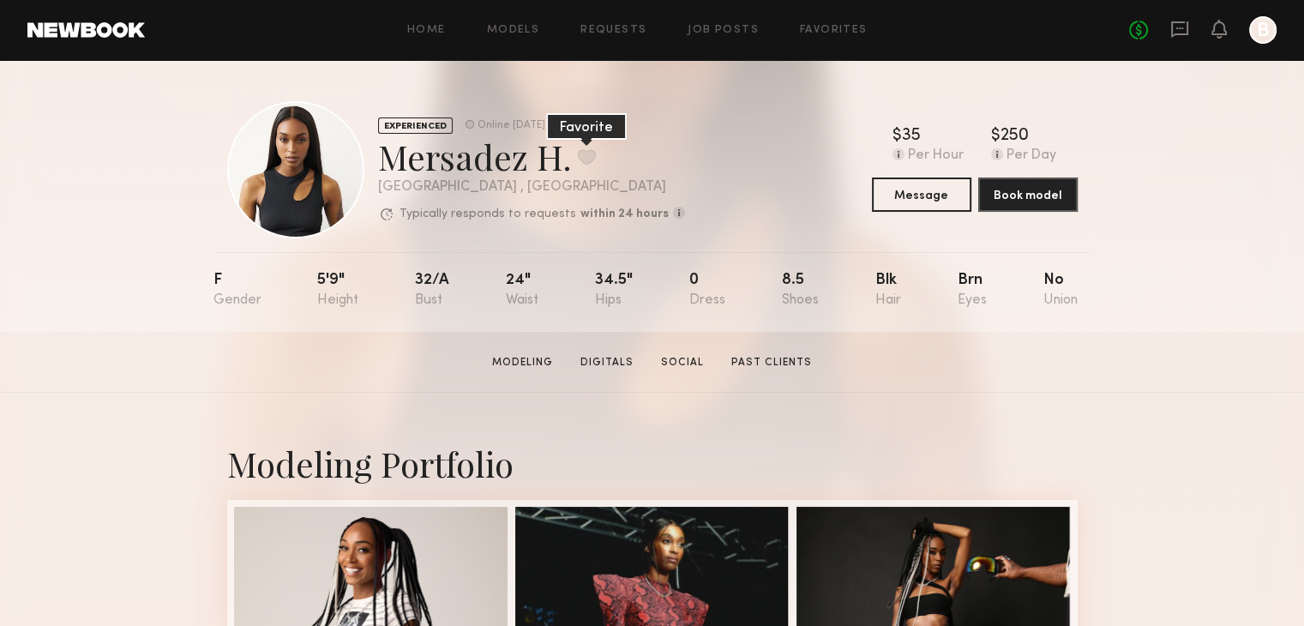
click at [586, 153] on button at bounding box center [587, 156] width 18 height 15
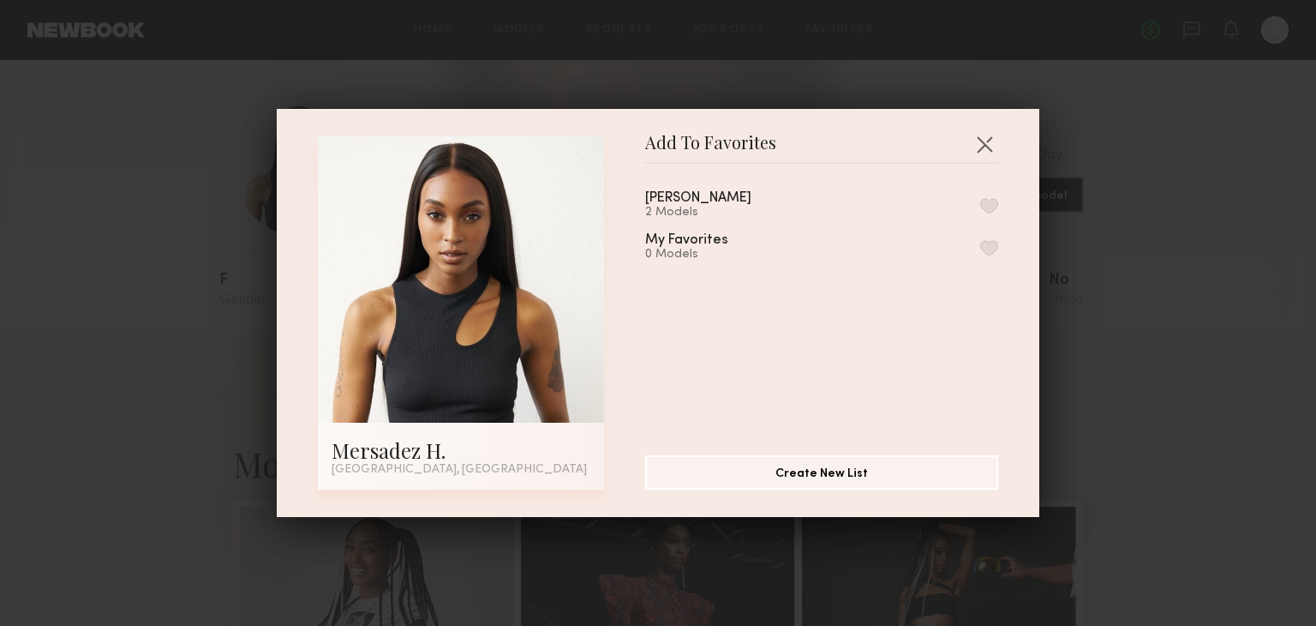
click at [981, 202] on button "button" at bounding box center [990, 205] width 18 height 15
